Goal: Find specific page/section: Find specific page/section

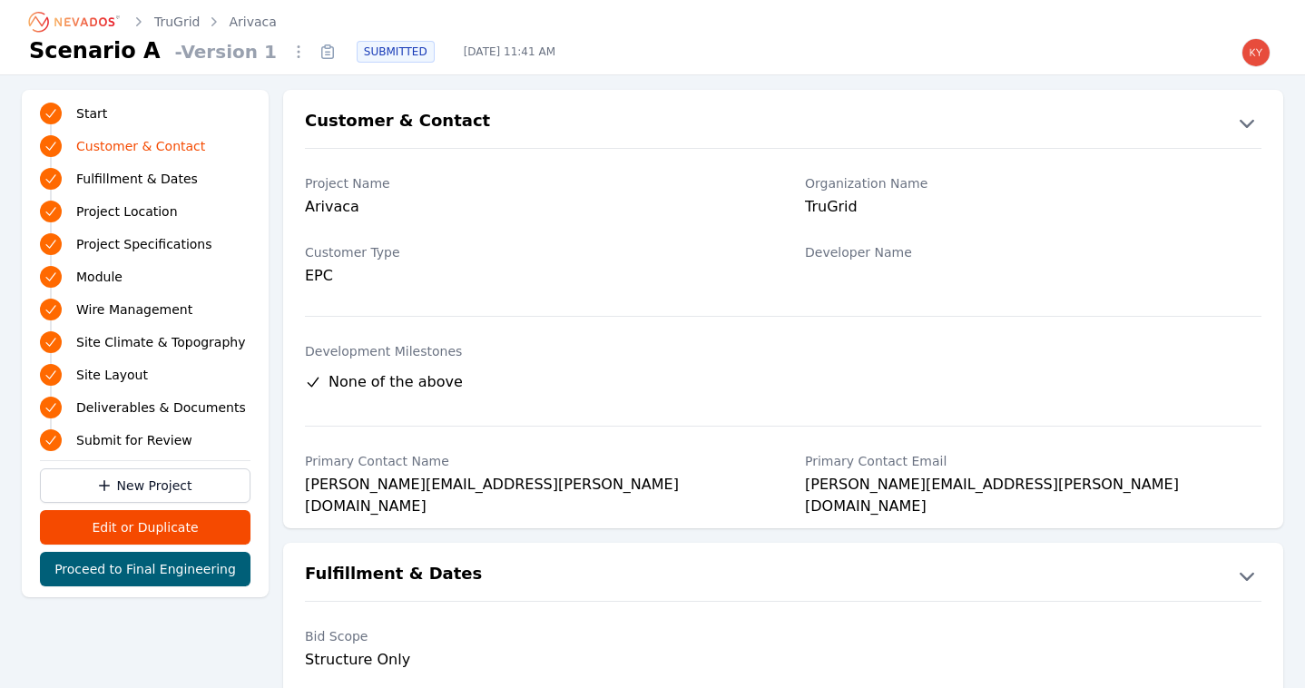
click at [87, 21] on icon "Breadcrumb" at bounding box center [75, 21] width 100 height 29
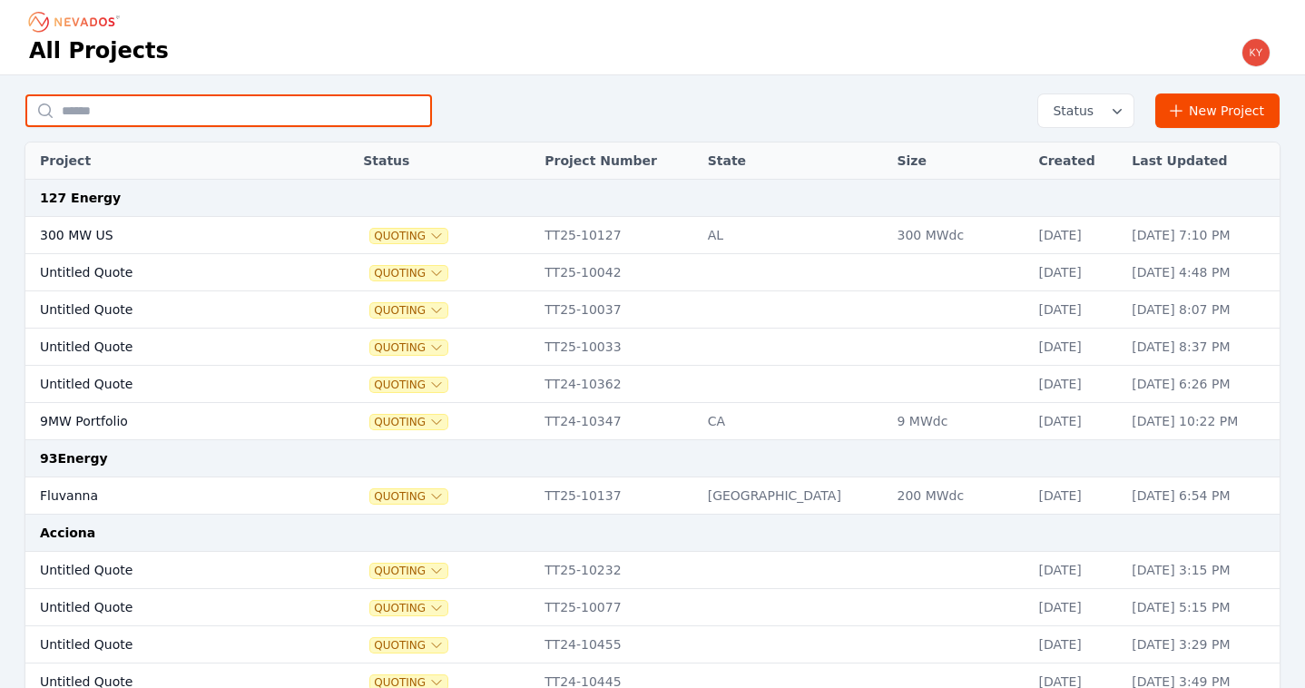
click at [278, 103] on input "text" at bounding box center [228, 110] width 407 height 33
type input "*******"
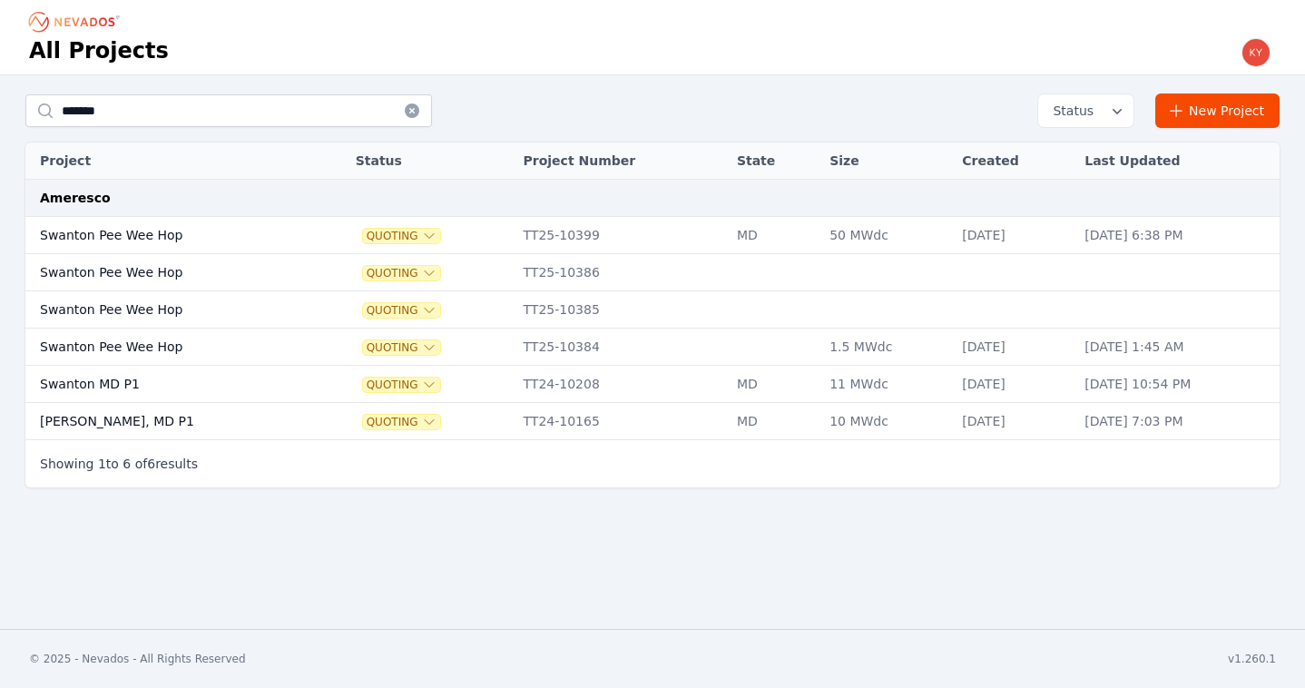
click at [209, 239] on td "Swanton Pee Wee Hop" at bounding box center [170, 235] width 291 height 37
click at [254, 310] on td "Swanton Pee Wee Hop" at bounding box center [170, 309] width 291 height 37
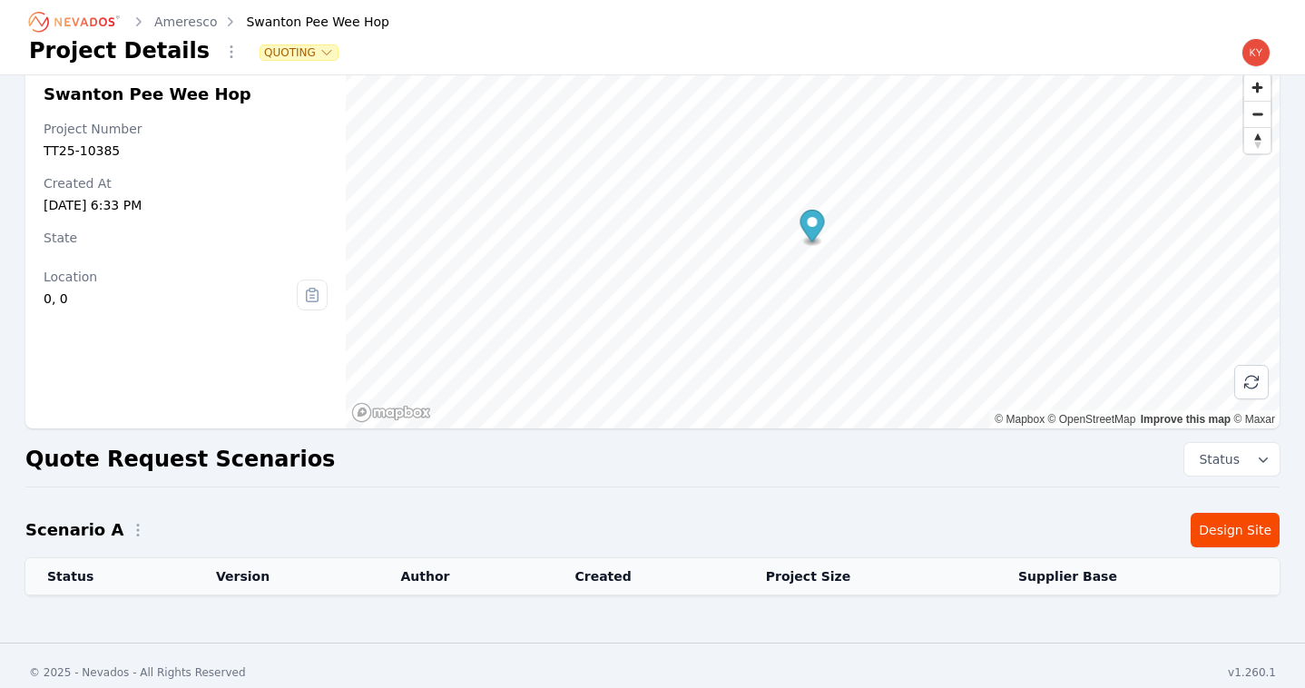
scroll to position [42, 0]
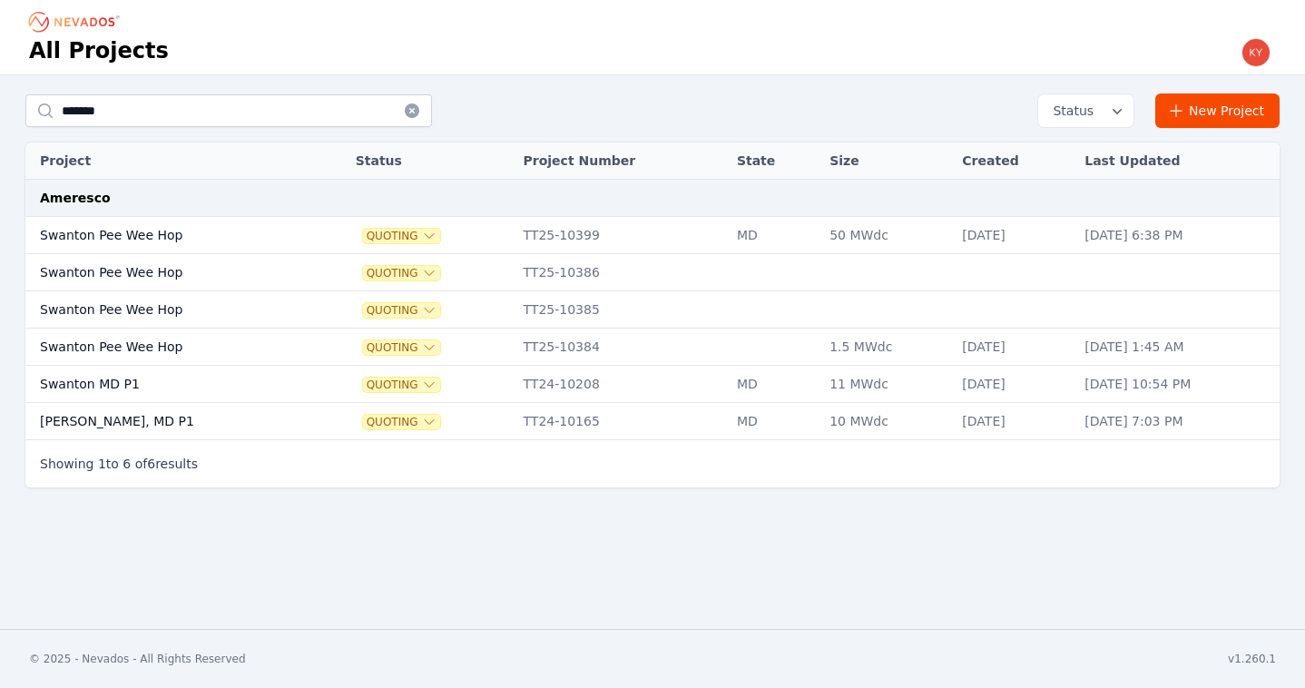
click at [204, 280] on td "Swanton Pee Wee Hop" at bounding box center [170, 272] width 291 height 37
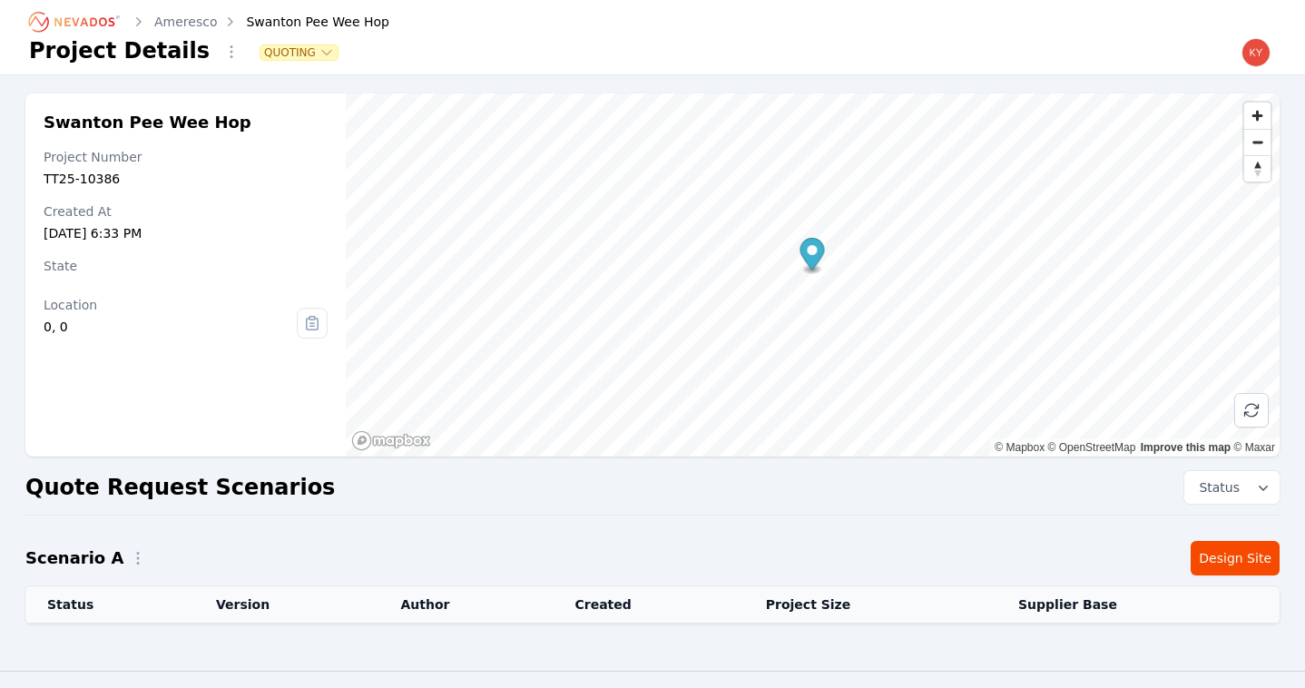
scroll to position [42, 0]
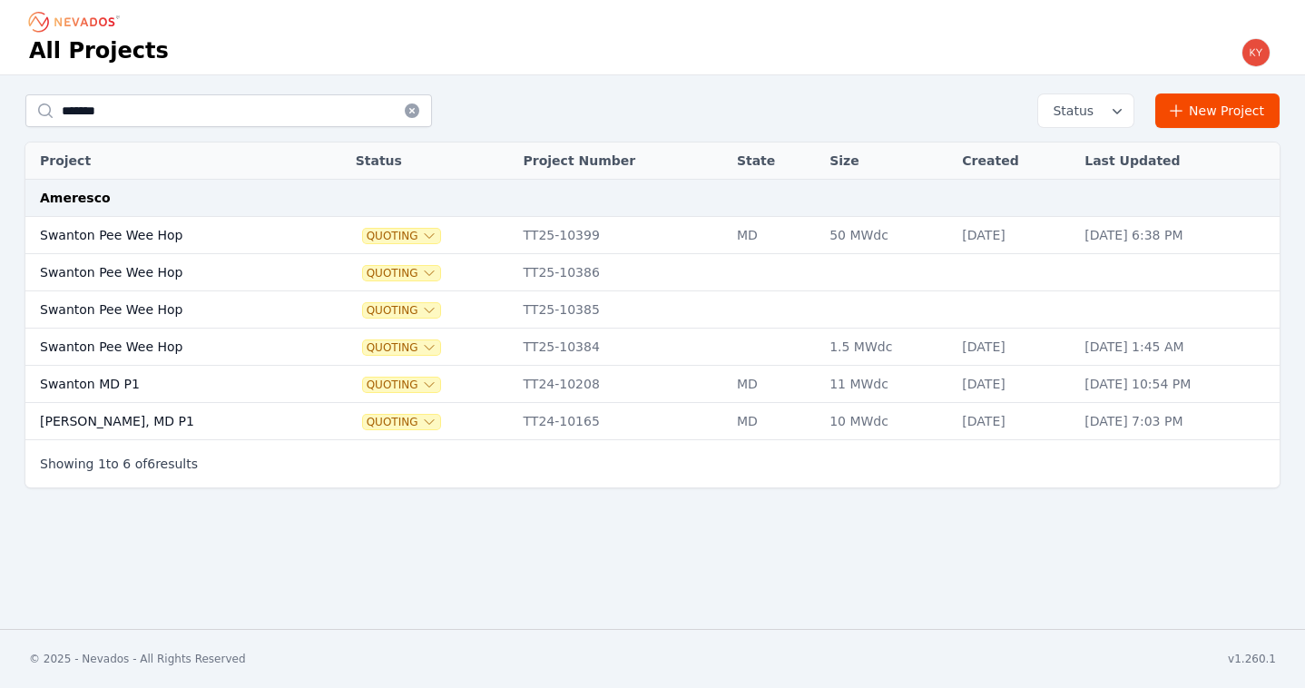
click at [217, 340] on td "Swanton Pee Wee Hop" at bounding box center [170, 347] width 291 height 37
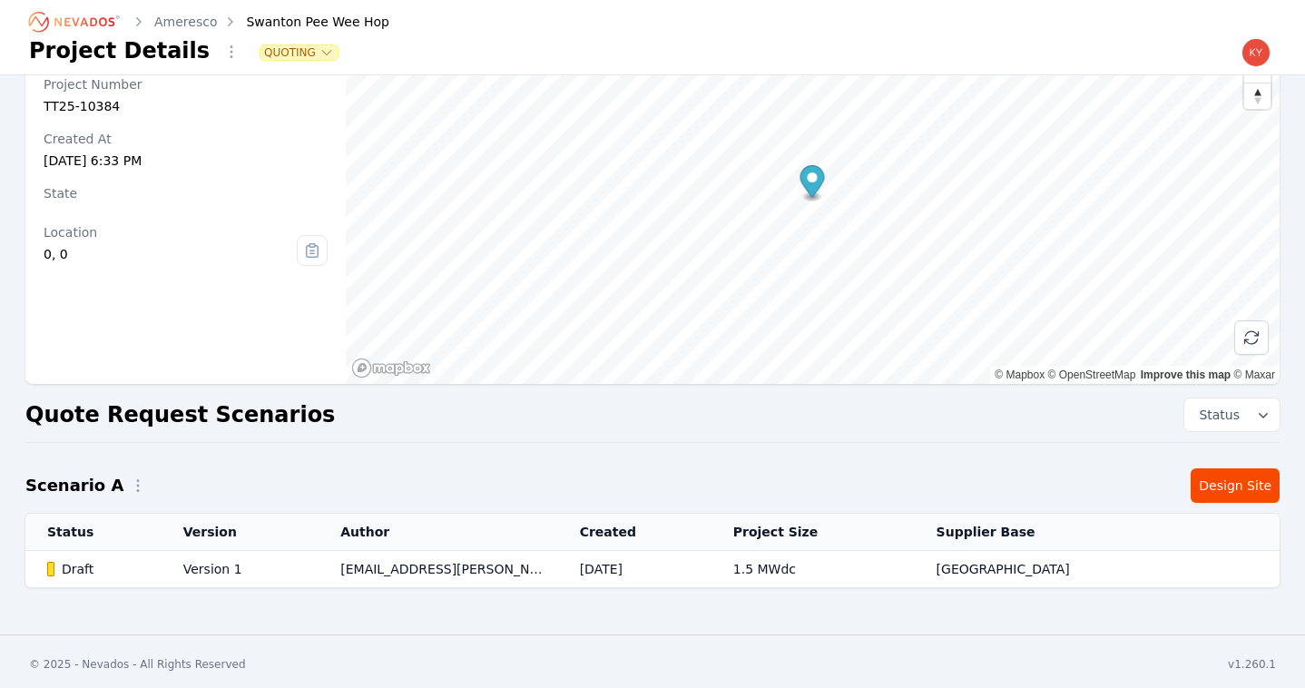
scroll to position [78, 0]
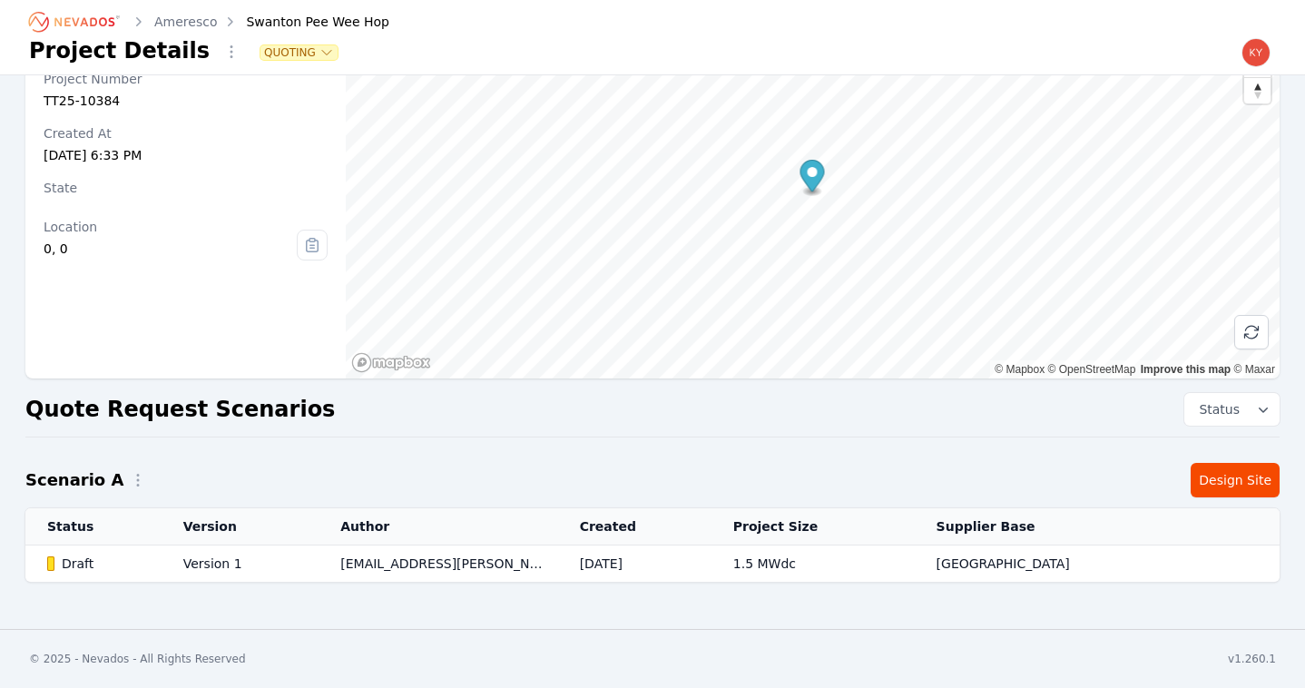
click at [230, 569] on td "Version 1" at bounding box center [241, 564] width 158 height 37
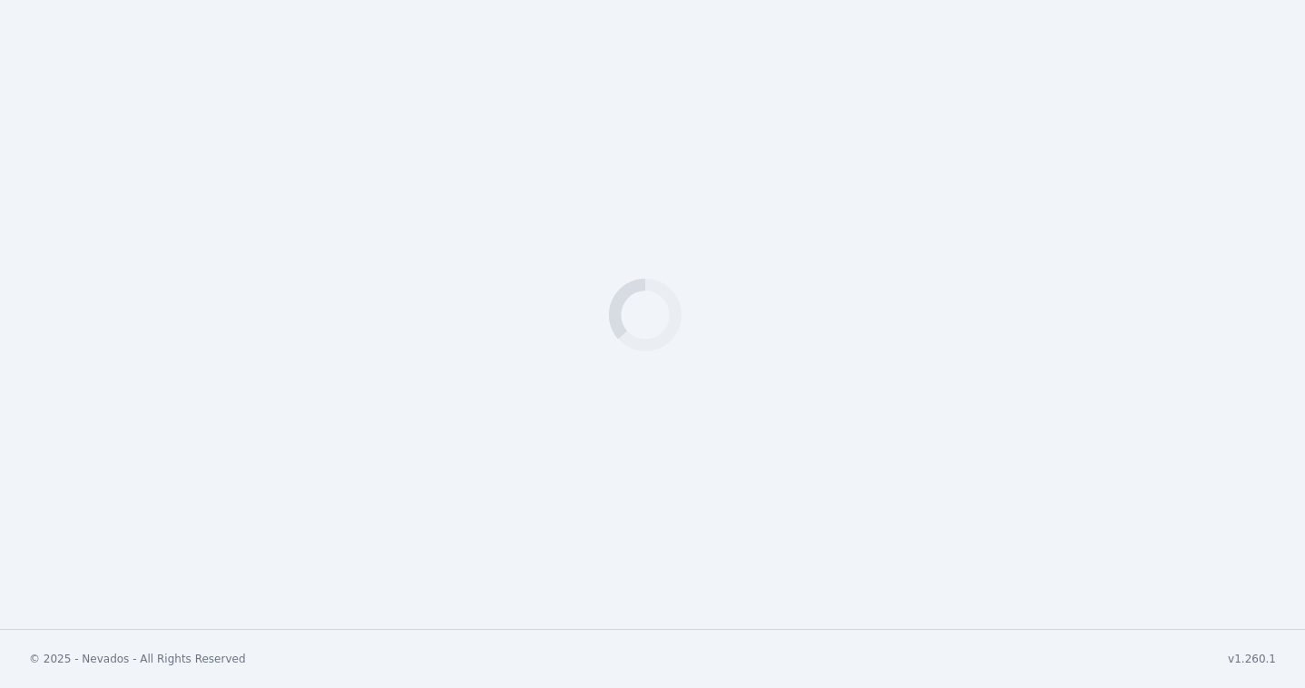
select select "*********"
select select "********"
select select "*******"
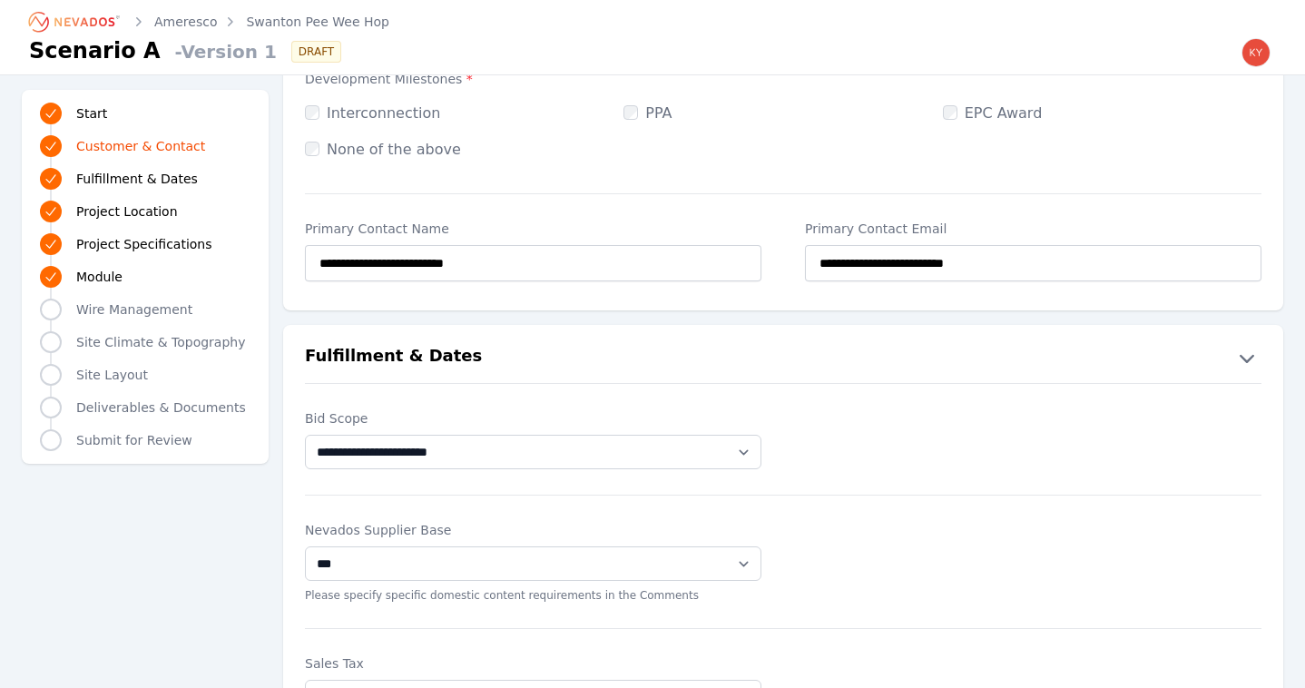
scroll to position [185, 0]
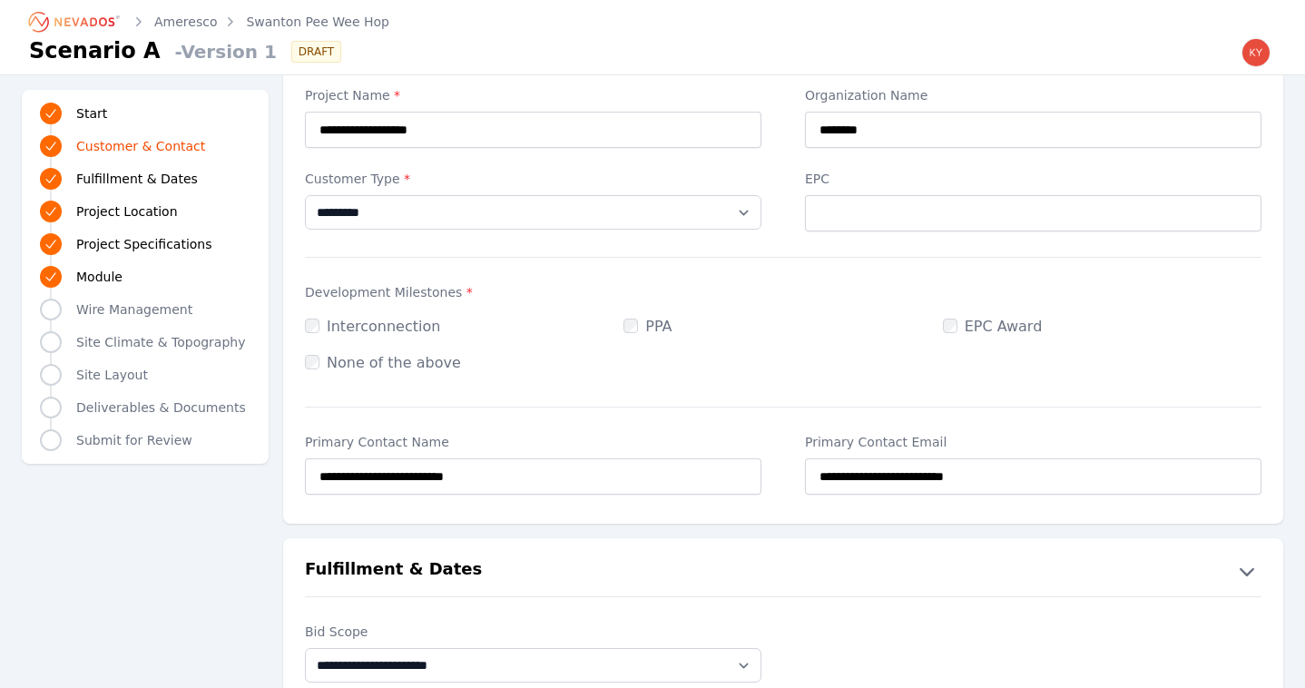
scroll to position [78, 0]
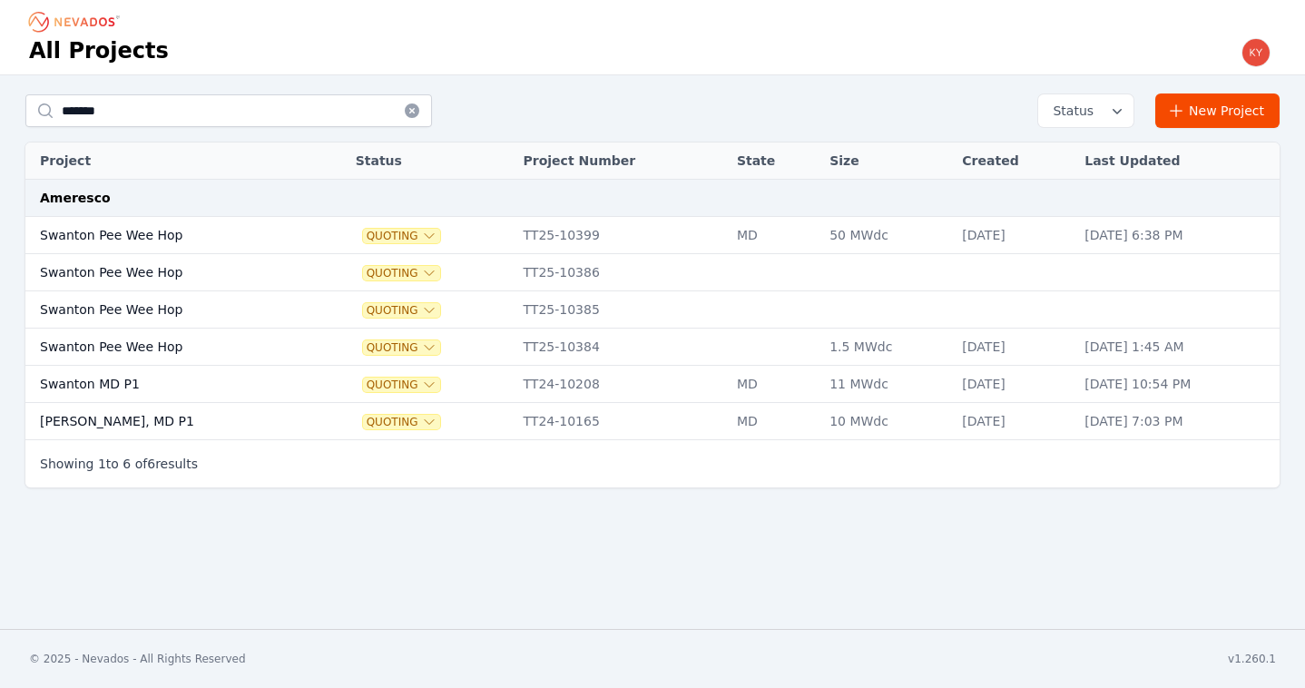
click at [186, 271] on td "Swanton Pee Wee Hop" at bounding box center [170, 272] width 291 height 37
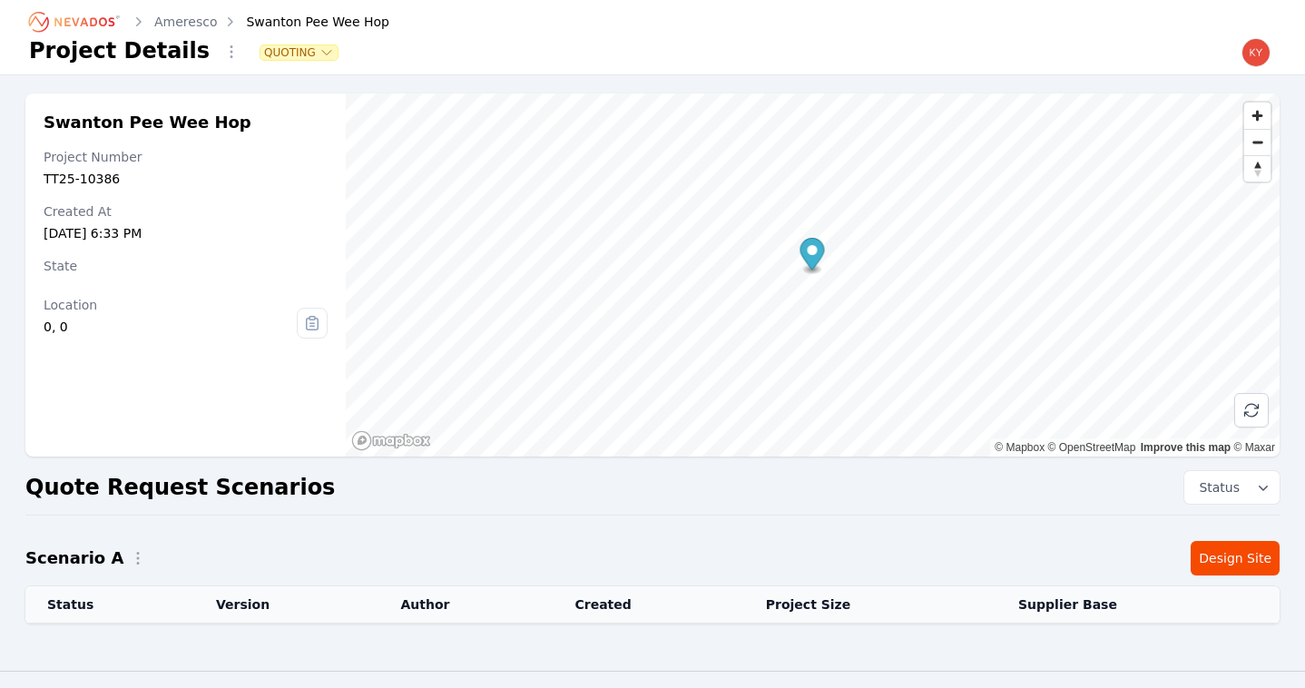
scroll to position [42, 0]
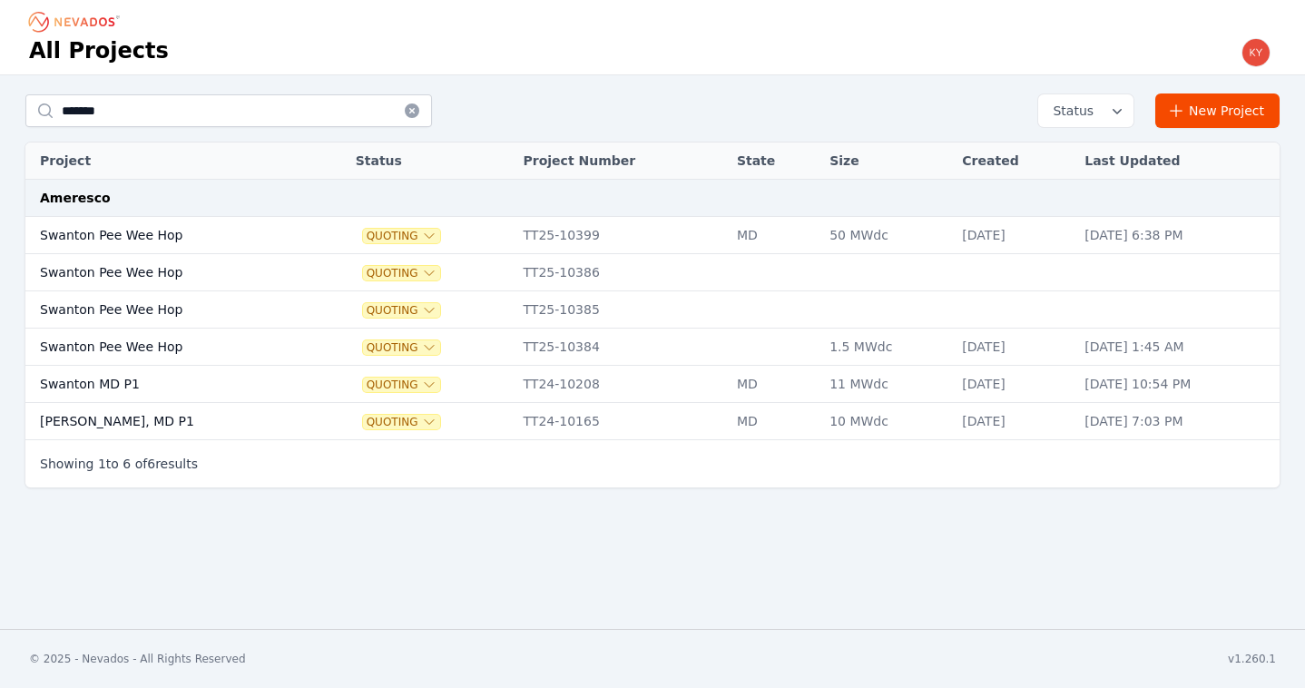
click at [317, 249] on td at bounding box center [332, 235] width 30 height 37
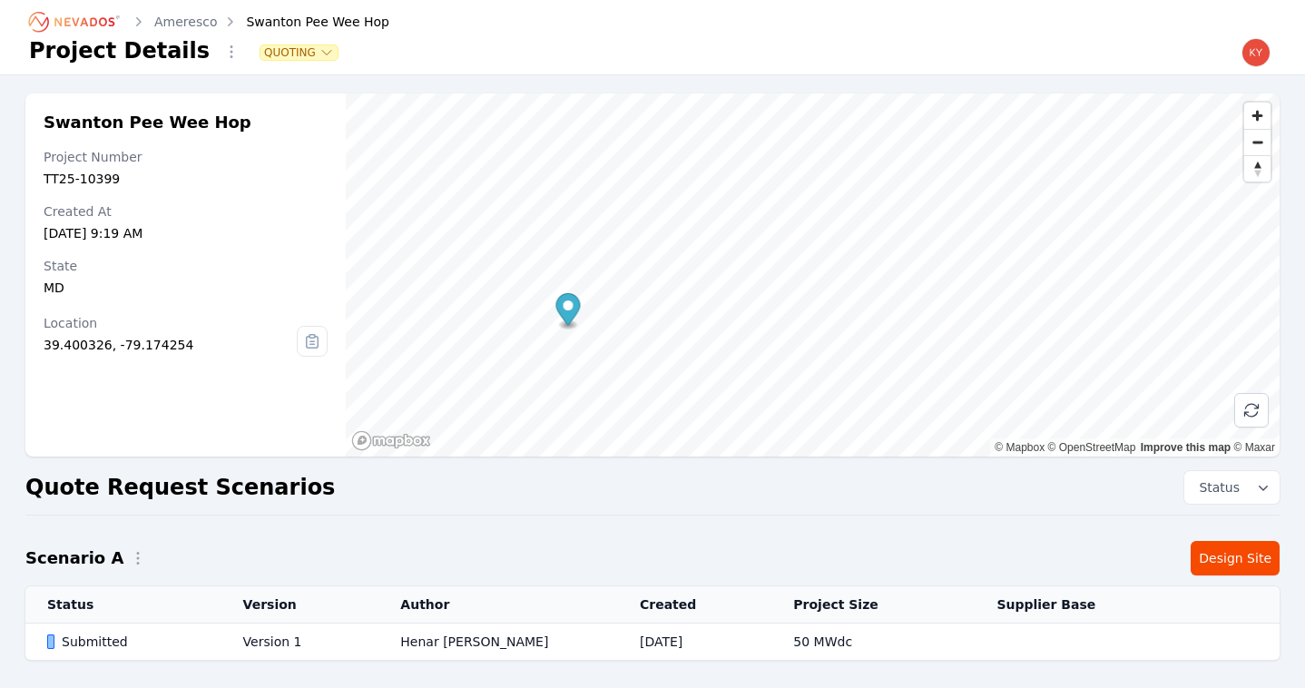
click at [379, 635] on td "Version 1" at bounding box center [300, 642] width 158 height 37
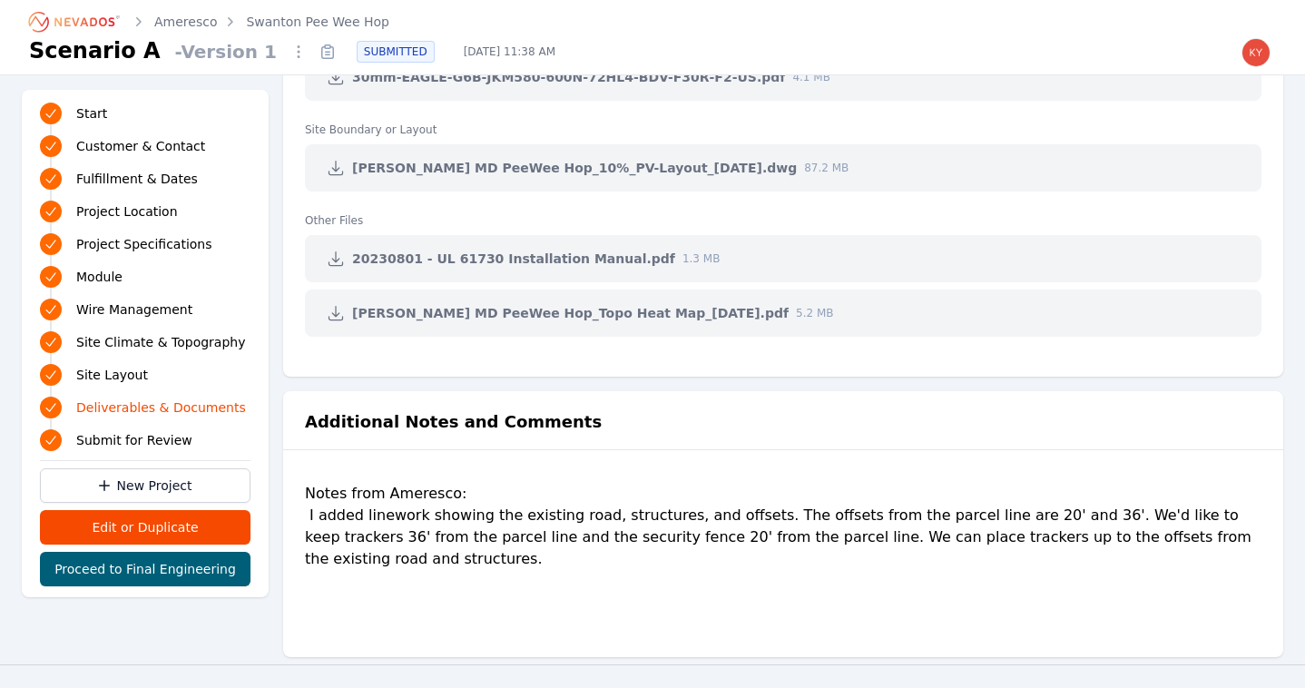
scroll to position [3945, 0]
